Goal: Browse casually

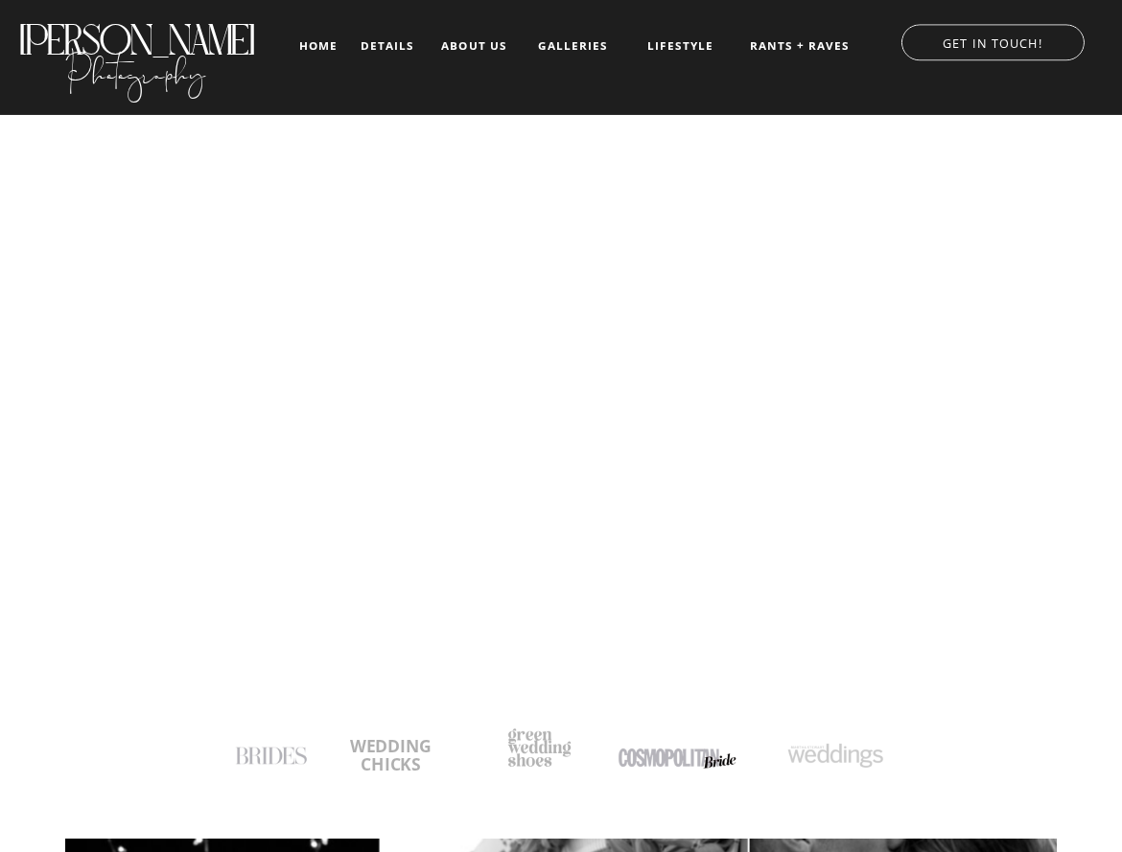
click at [579, 40] on nav "galleries" at bounding box center [573, 45] width 78 height 13
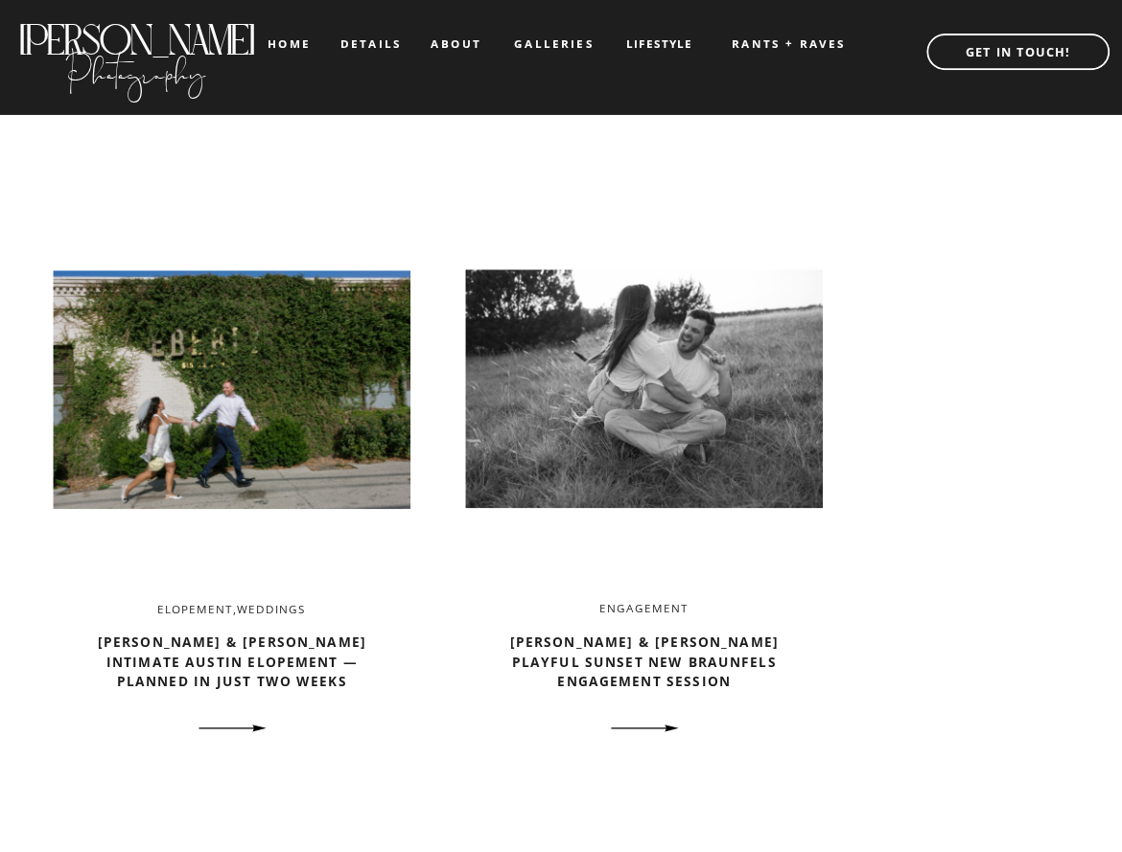
scroll to position [2014, 0]
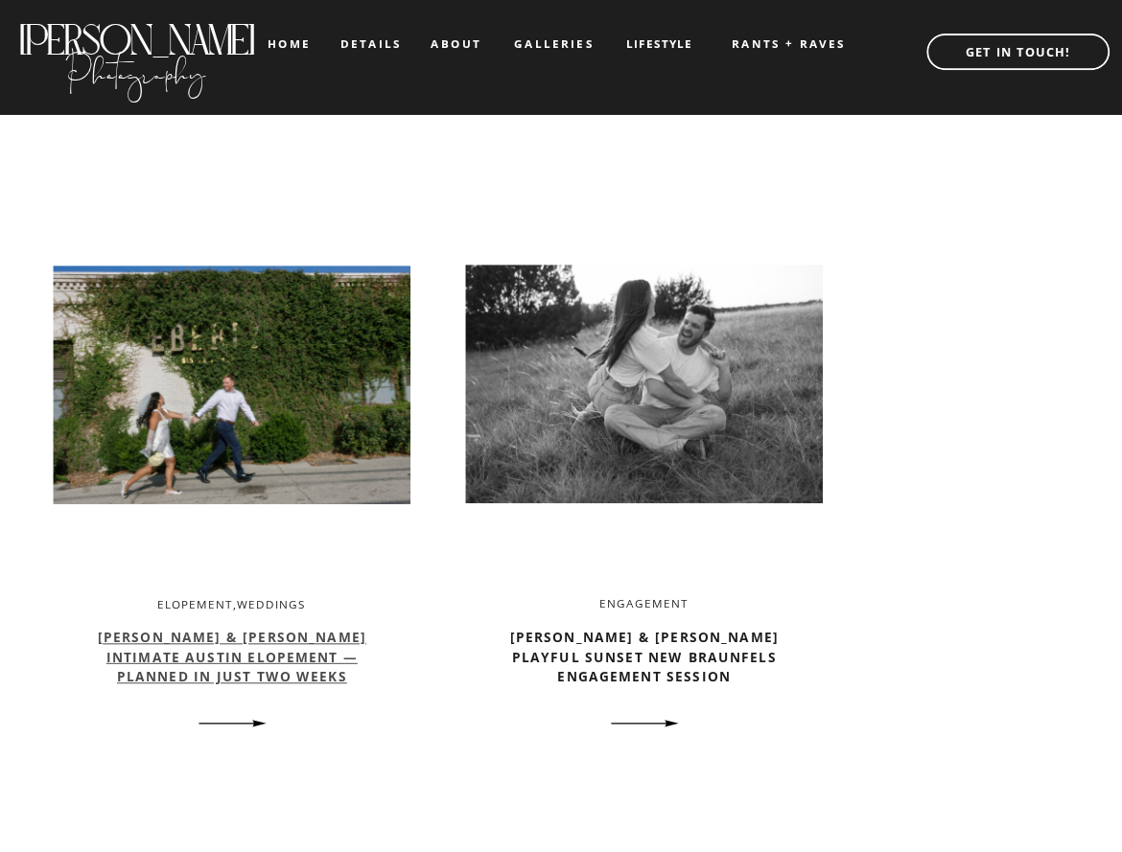
click at [284, 629] on link "Mae & Clayton’s Intimate Austin Elopement — Planned in Just Two Weeks" at bounding box center [232, 656] width 268 height 57
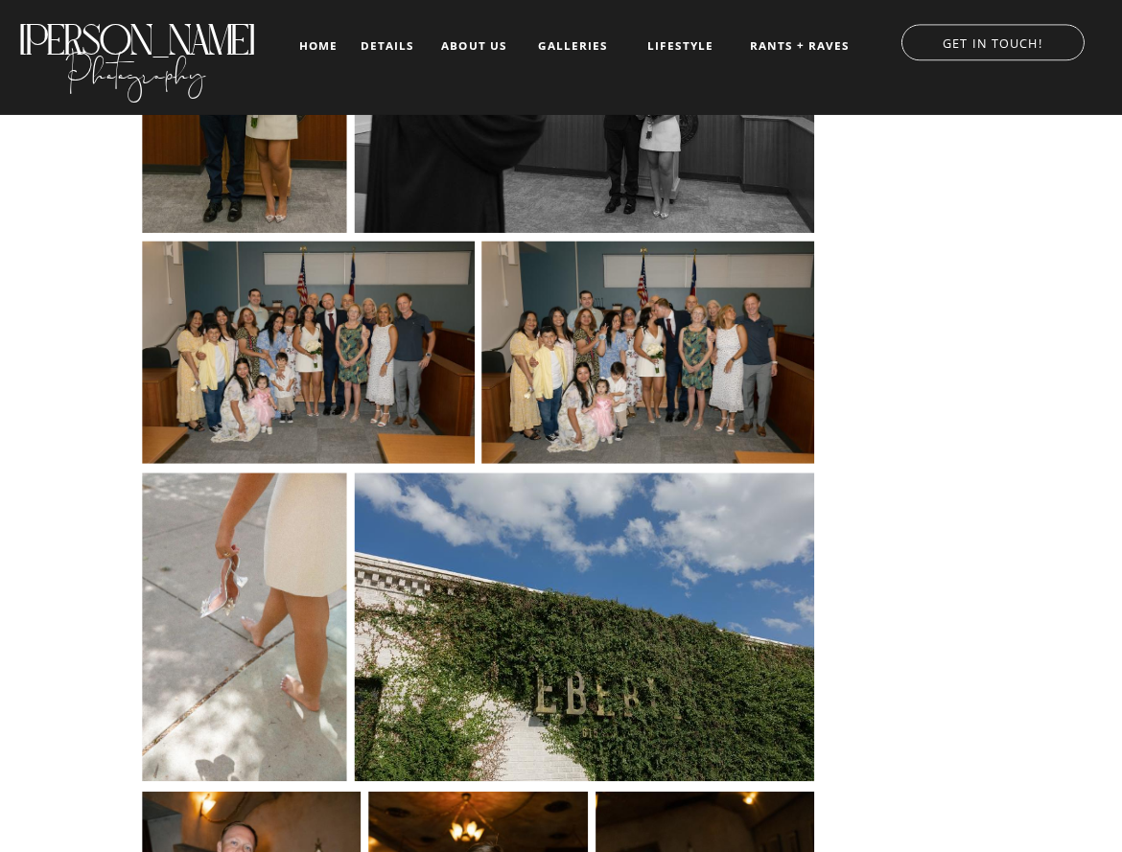
scroll to position [9589, 0]
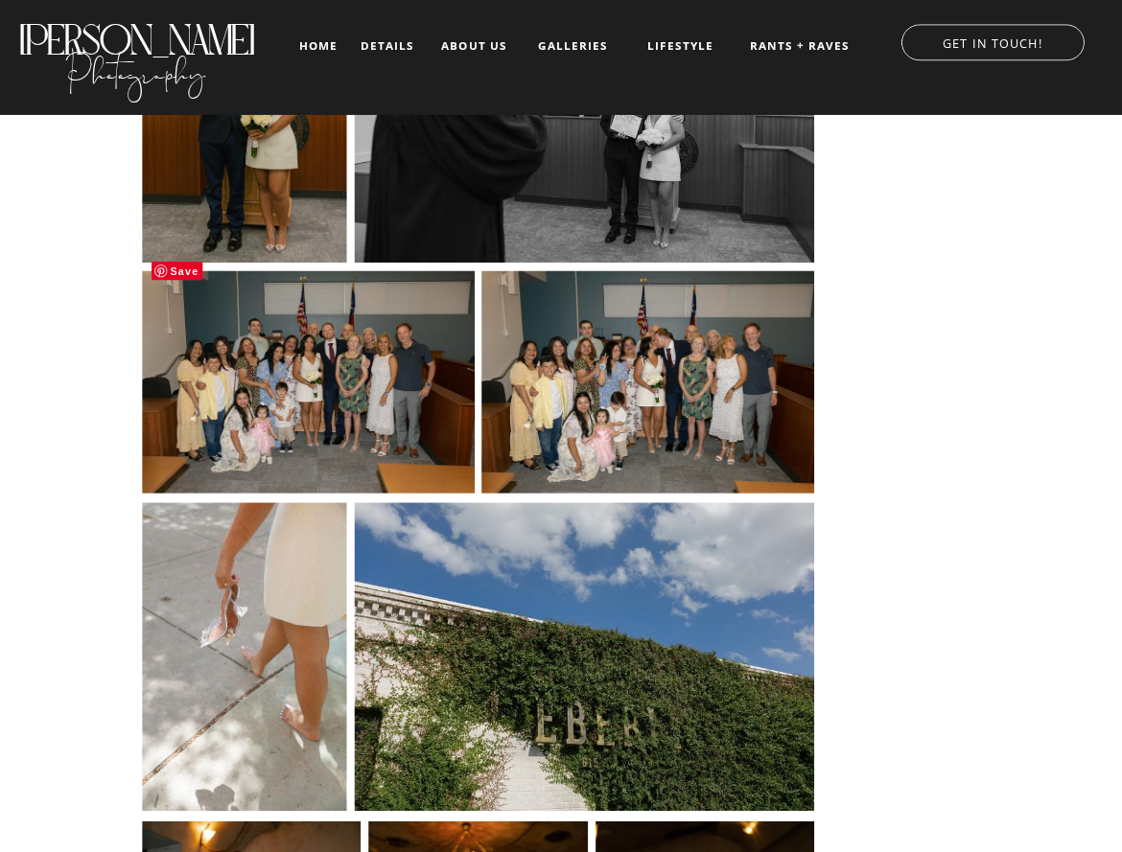
click at [284, 315] on img at bounding box center [308, 381] width 333 height 224
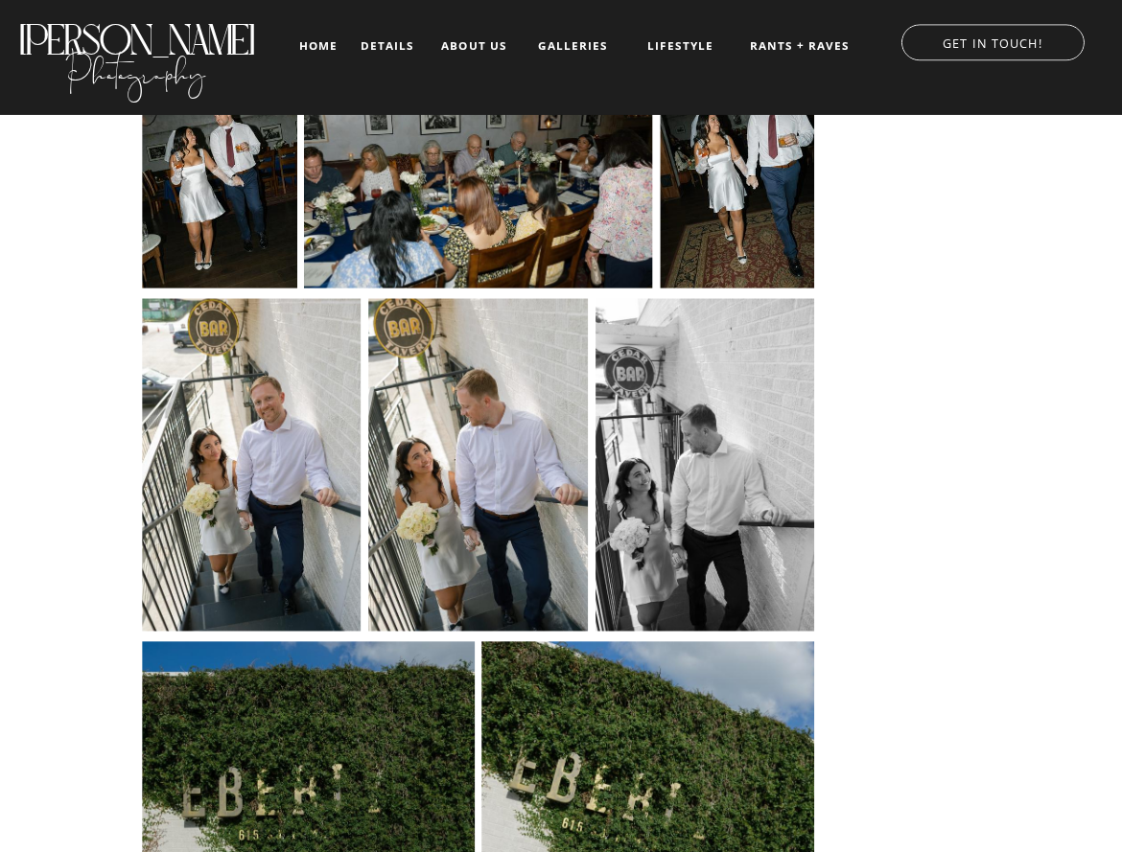
scroll to position [11890, 0]
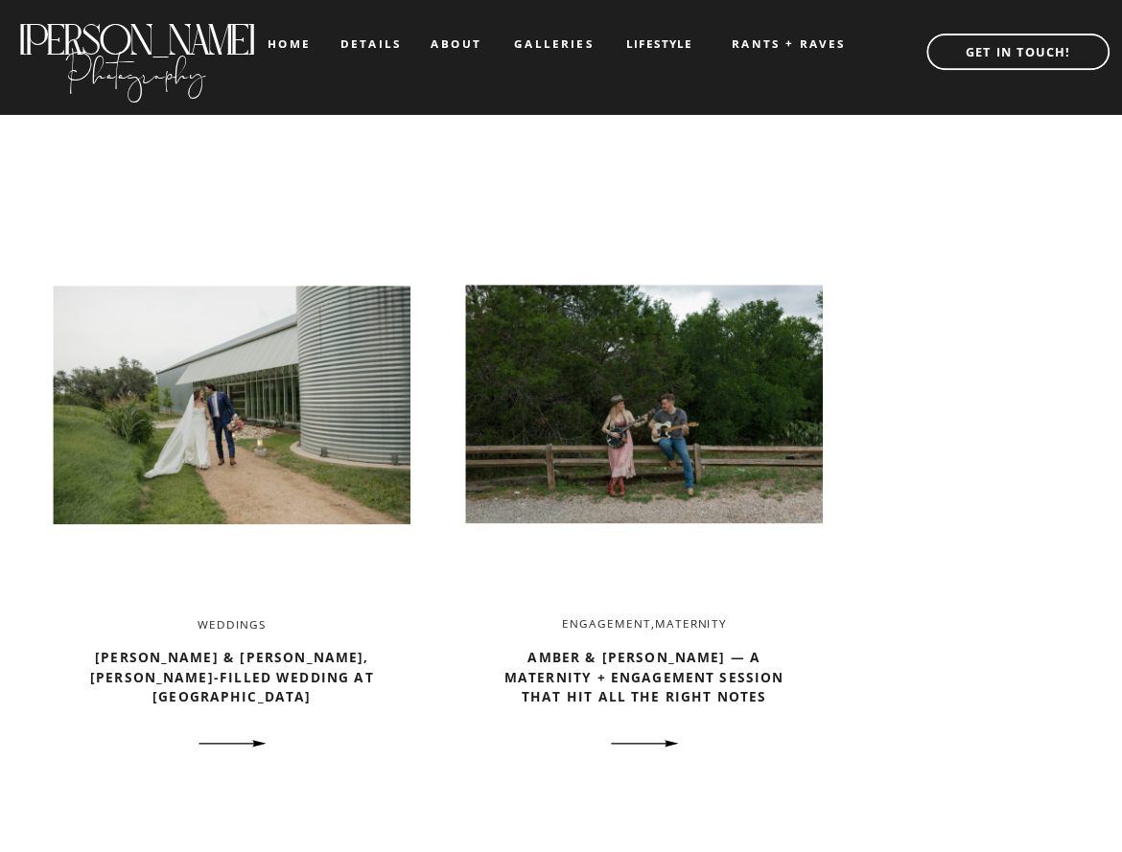
scroll to position [2781, 0]
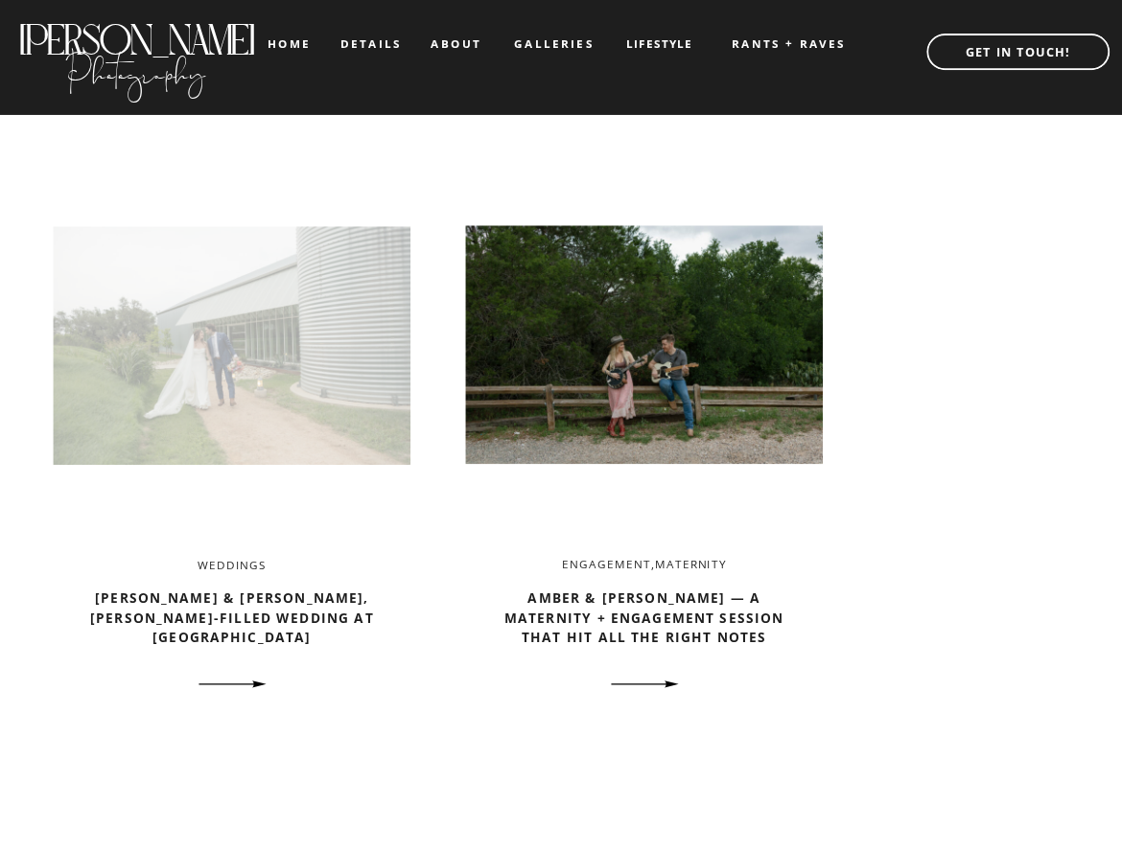
click at [169, 389] on img at bounding box center [232, 345] width 357 height 377
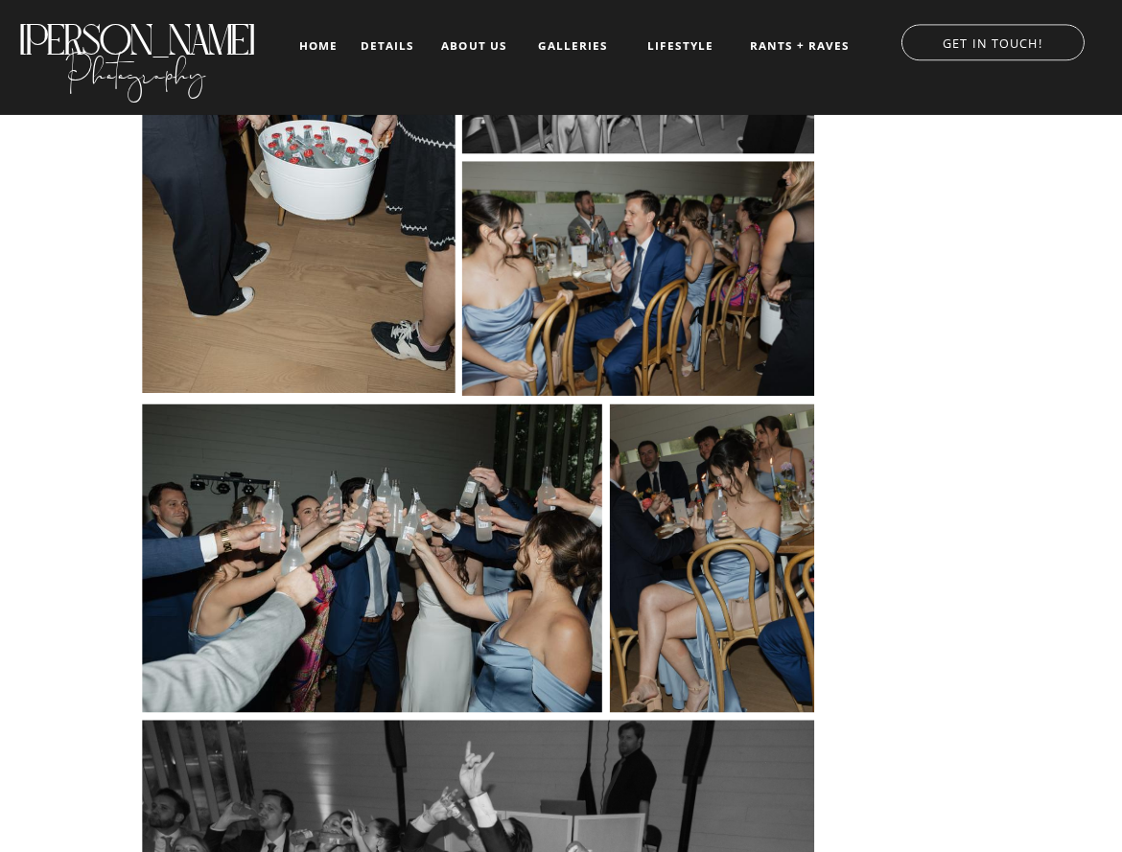
scroll to position [23877, 0]
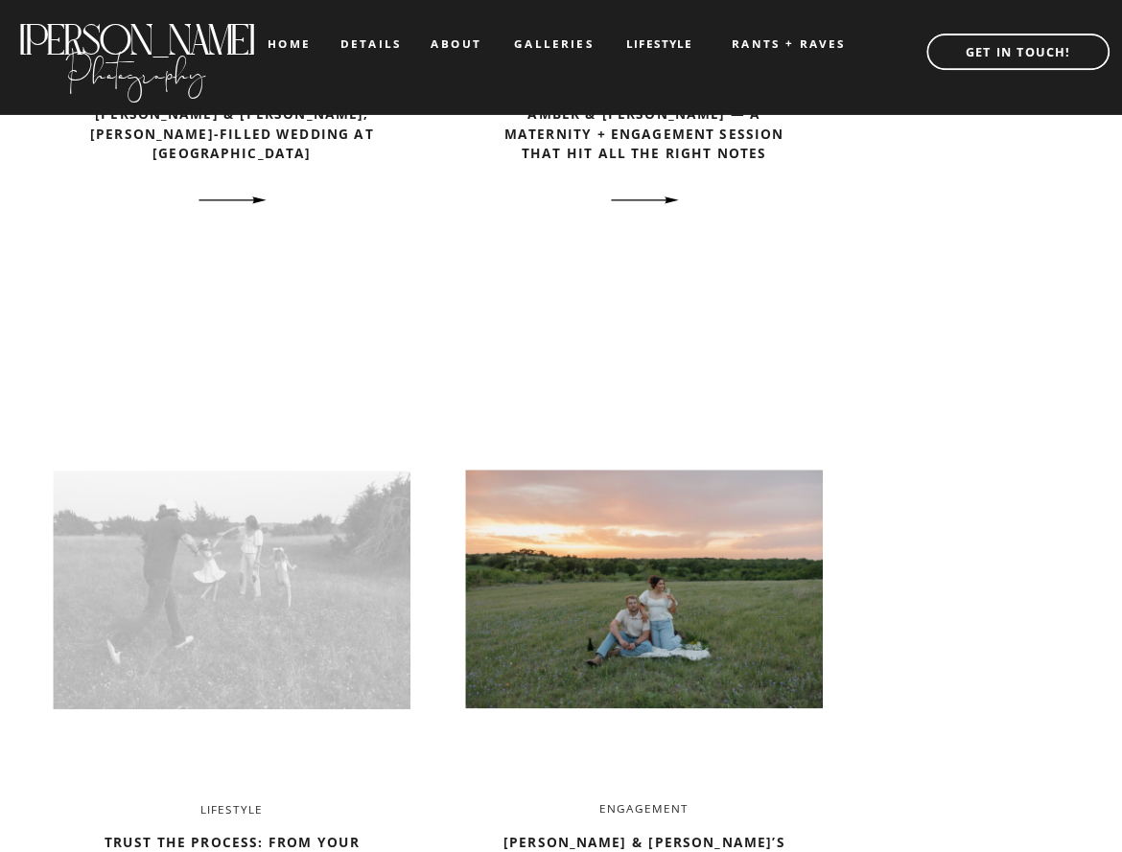
scroll to position [3740, 0]
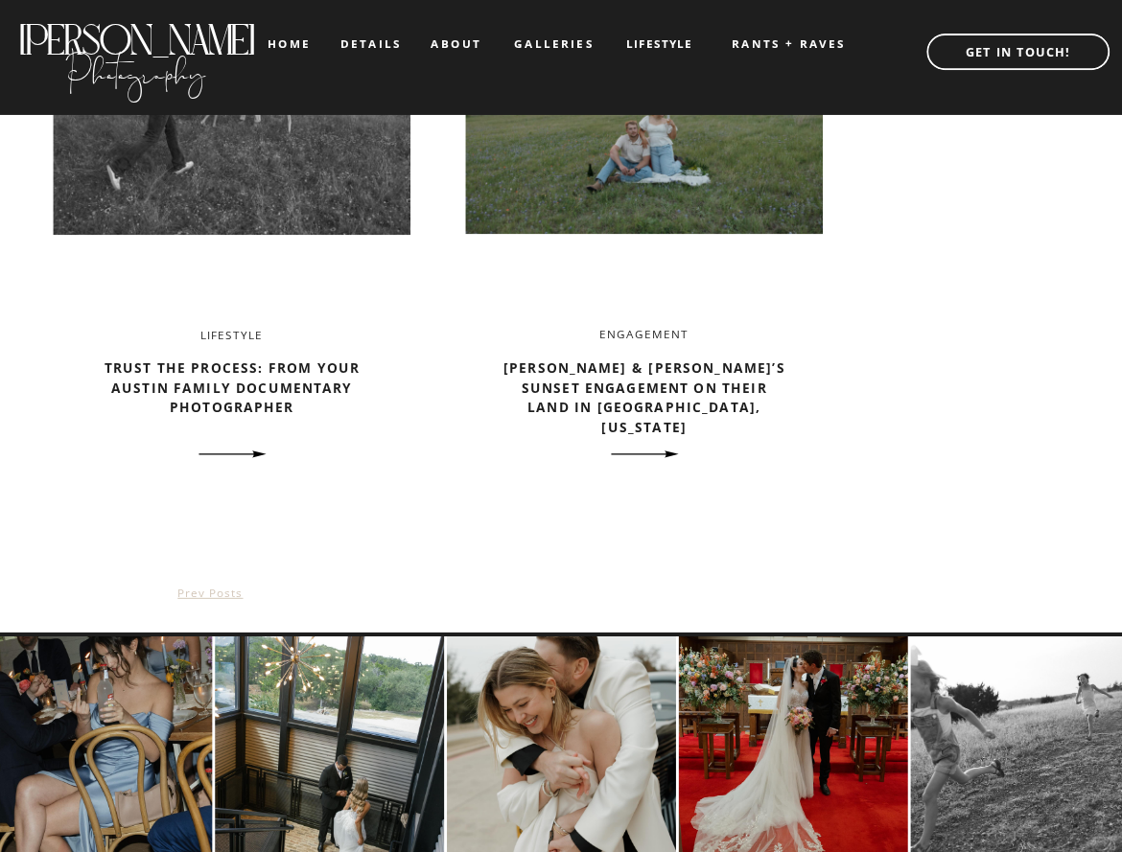
click at [227, 586] on link "prev posts" at bounding box center [209, 593] width 65 height 16
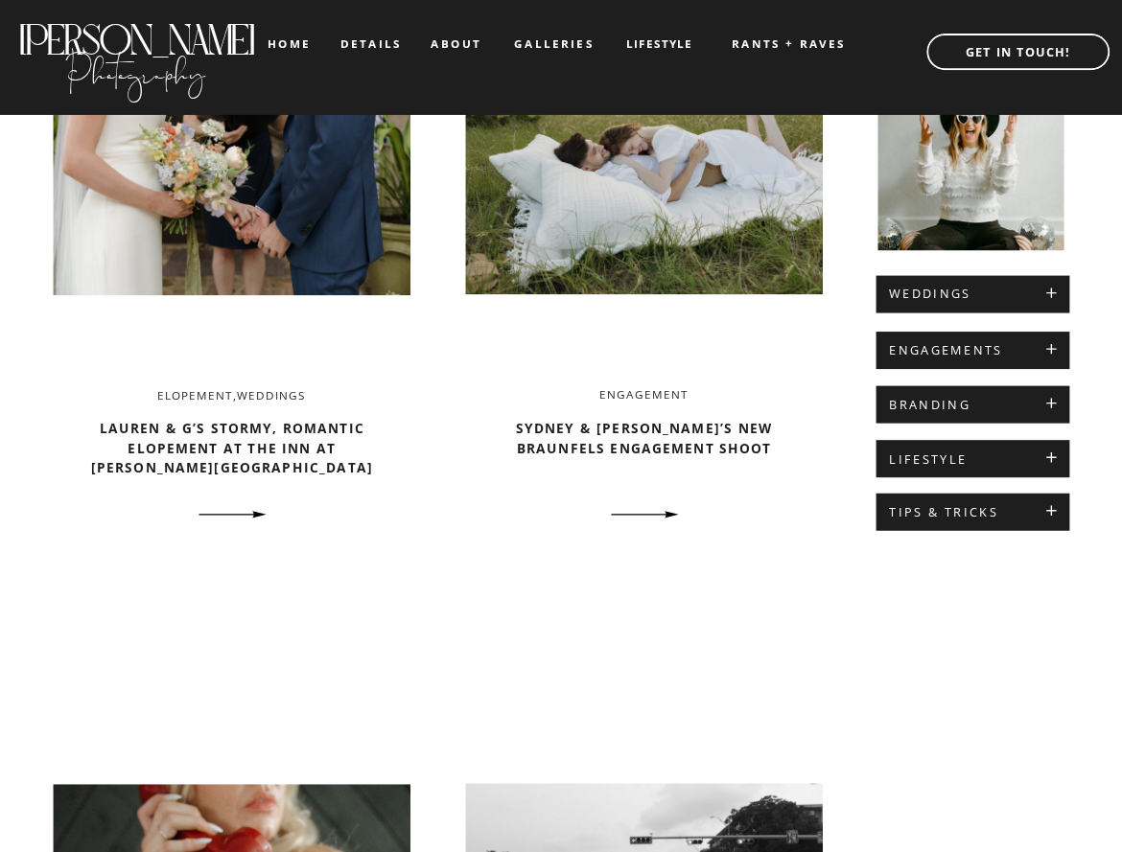
scroll to position [575, 0]
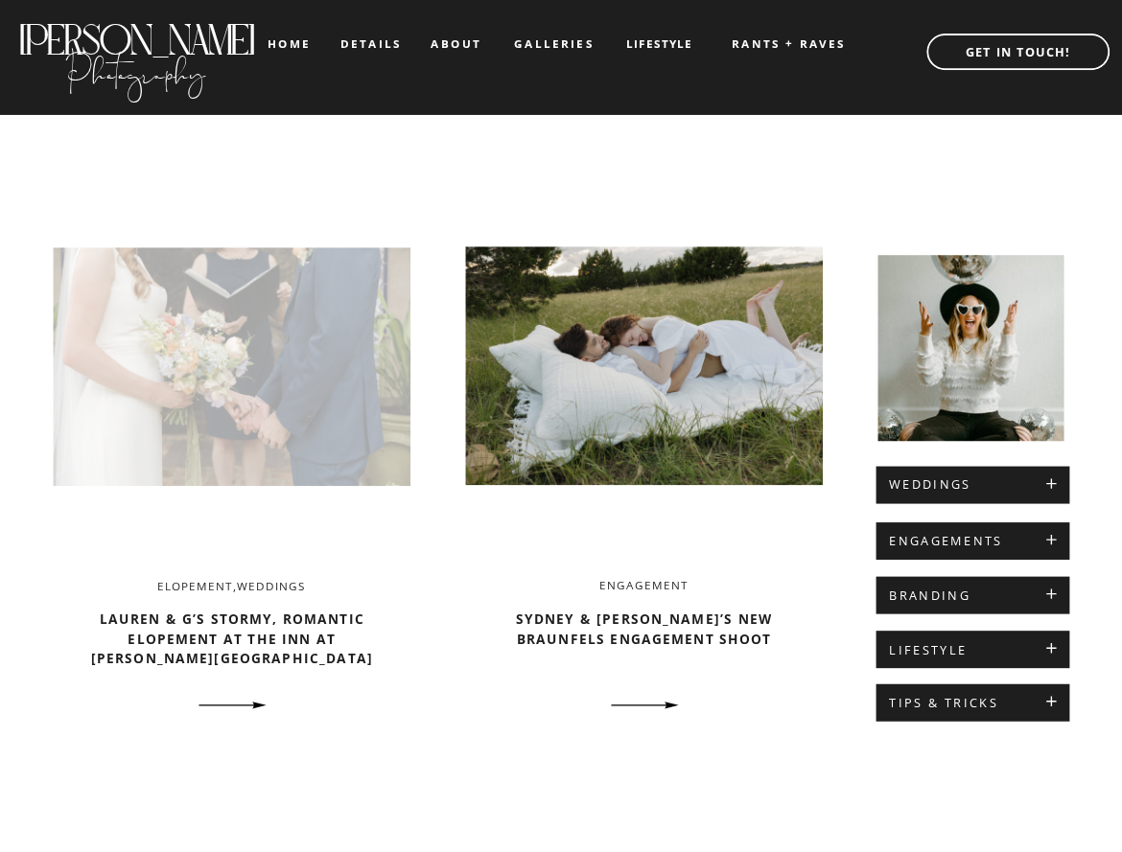
click at [314, 408] on img at bounding box center [232, 366] width 357 height 377
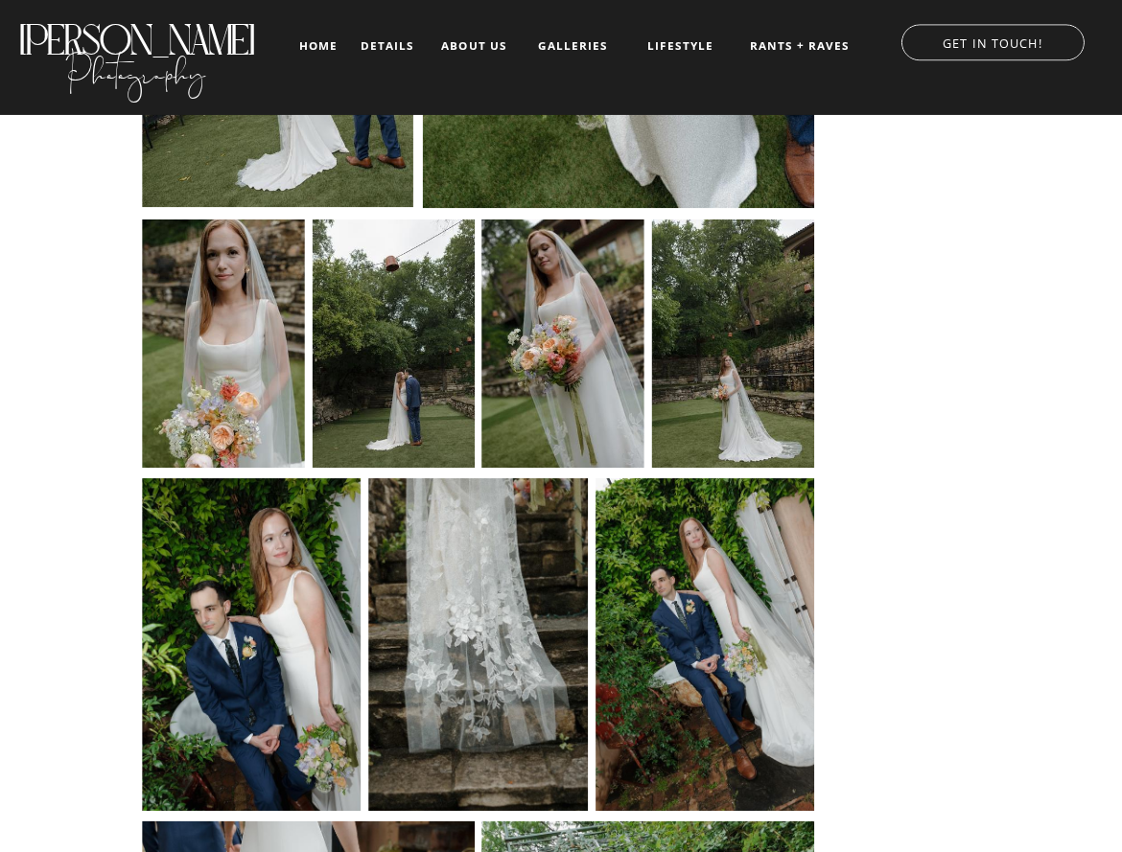
scroll to position [10489, 0]
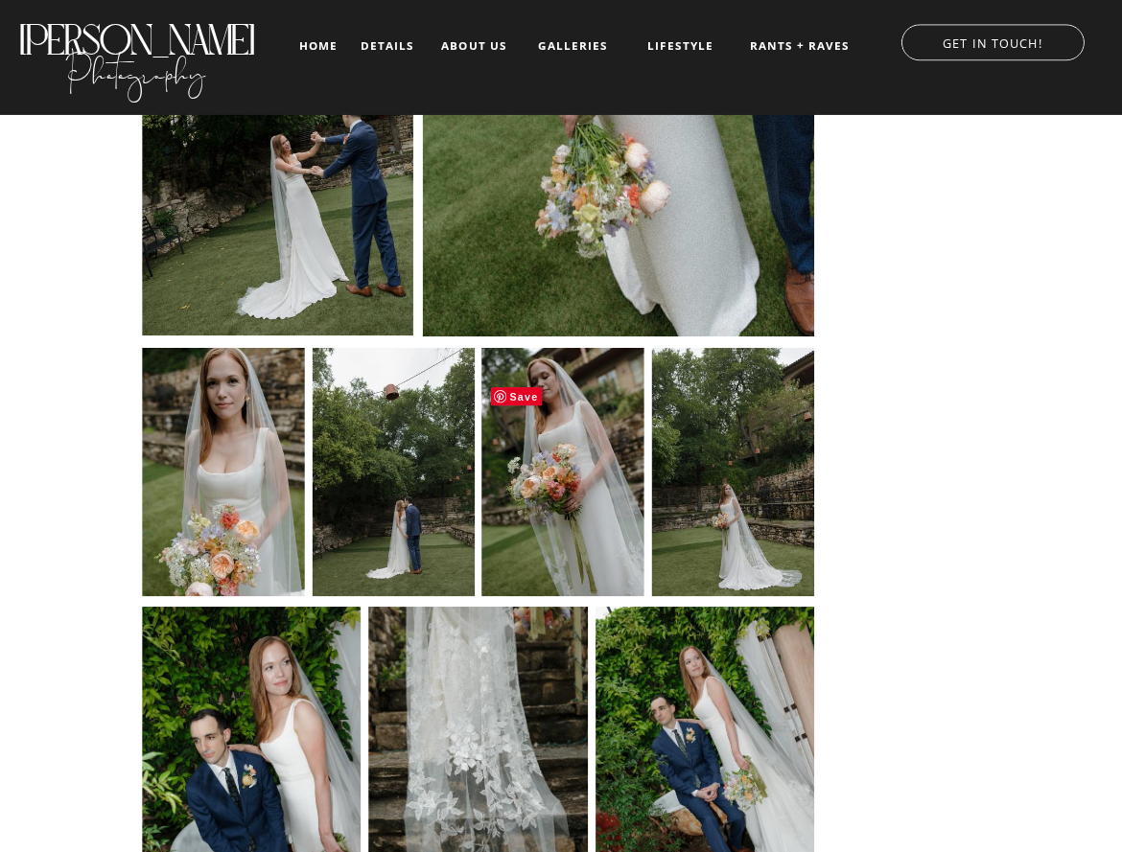
click at [577, 534] on img at bounding box center [562, 470] width 163 height 252
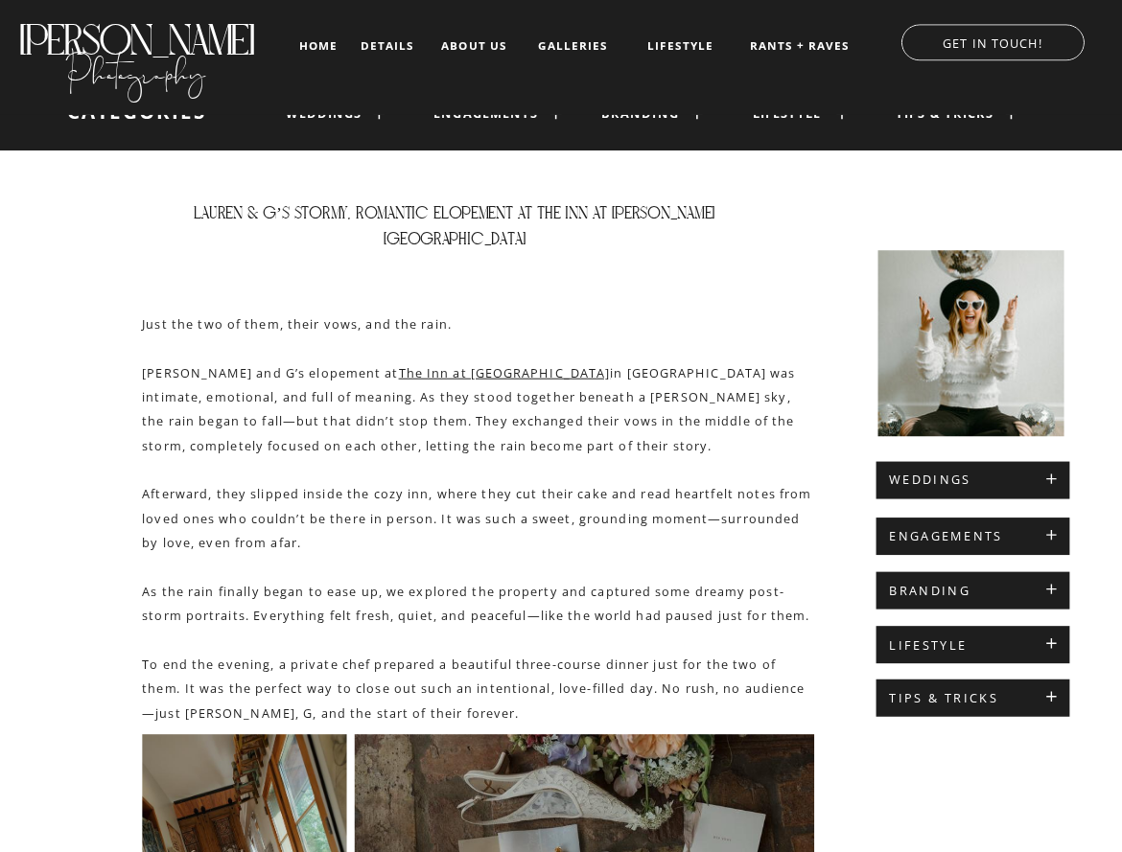
scroll to position [0, 0]
